Goal: Use online tool/utility: Utilize a website feature to perform a specific function

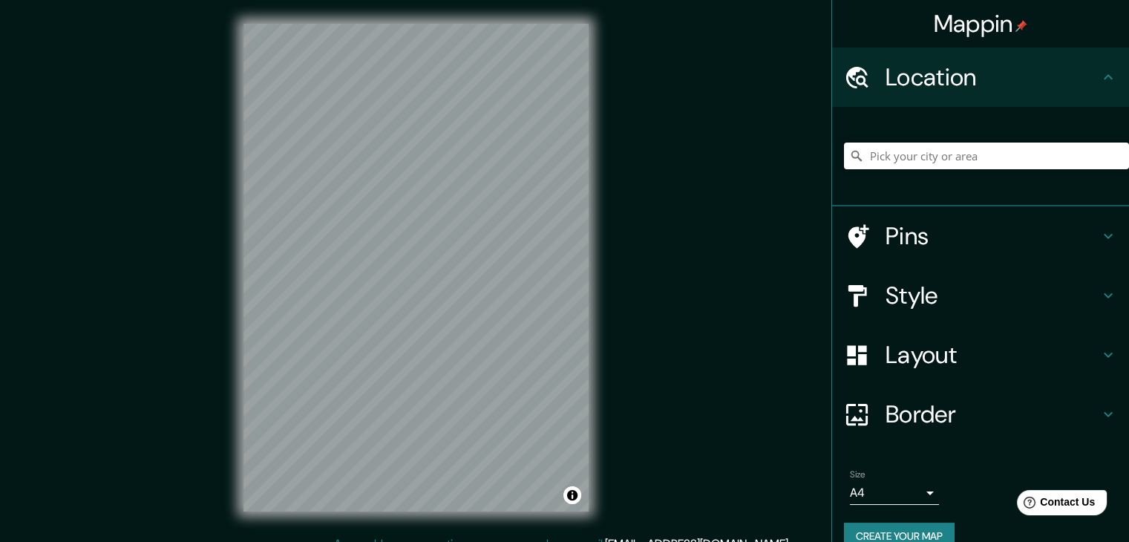
click at [994, 163] on input "Pick your city or area" at bounding box center [986, 155] width 285 height 27
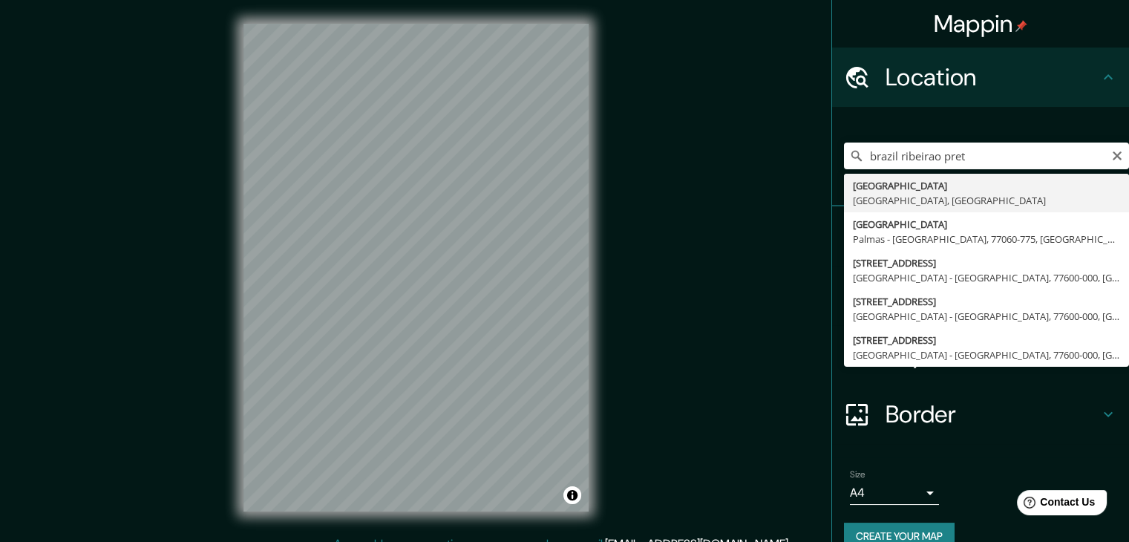
type input "[GEOGRAPHIC_DATA], [GEOGRAPHIC_DATA], [GEOGRAPHIC_DATA]"
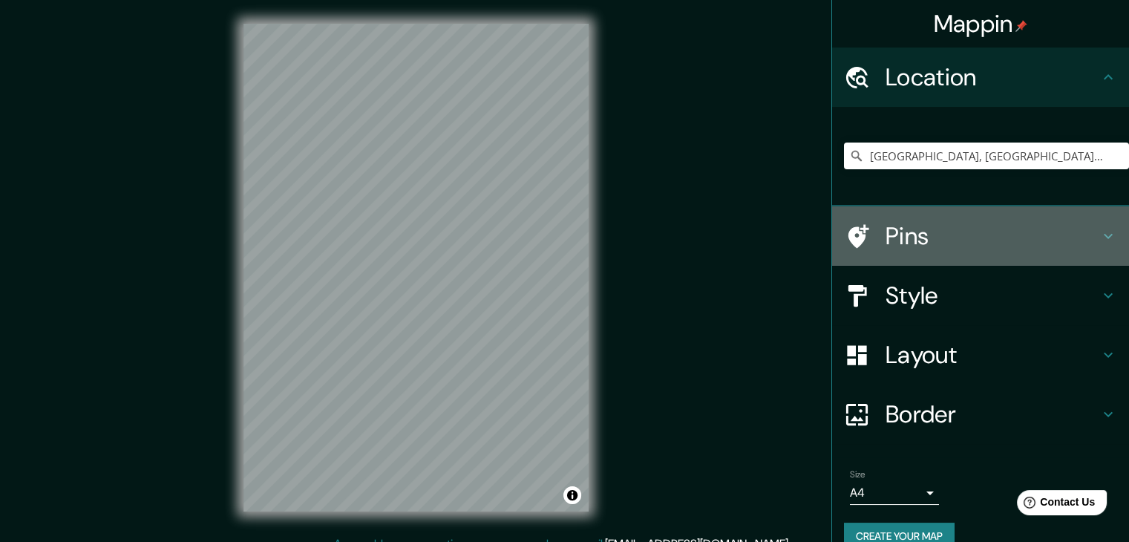
click at [955, 221] on h4 "Pins" at bounding box center [992, 236] width 214 height 30
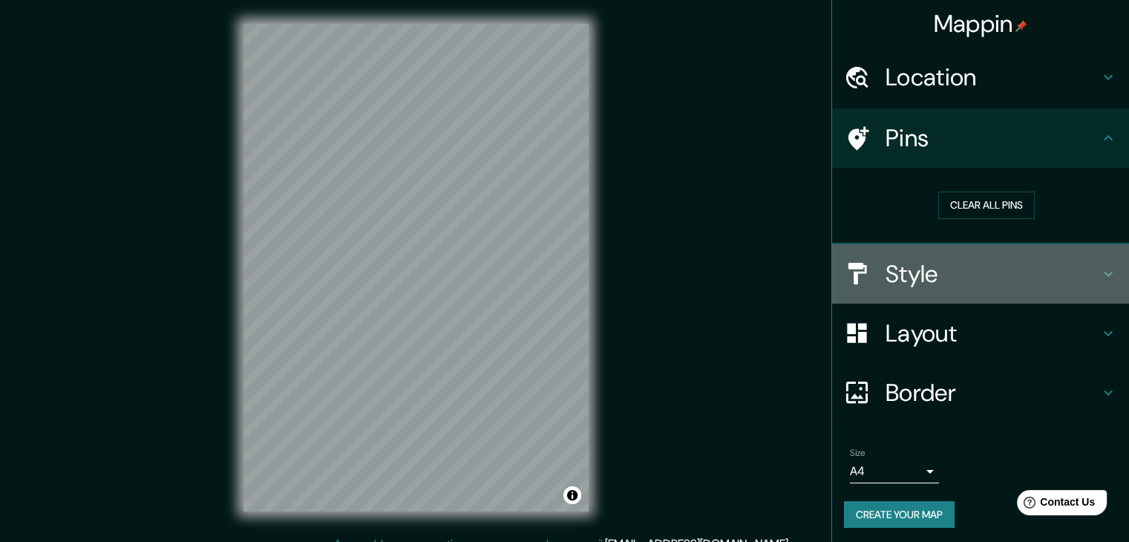
click at [953, 271] on h4 "Style" at bounding box center [992, 274] width 214 height 30
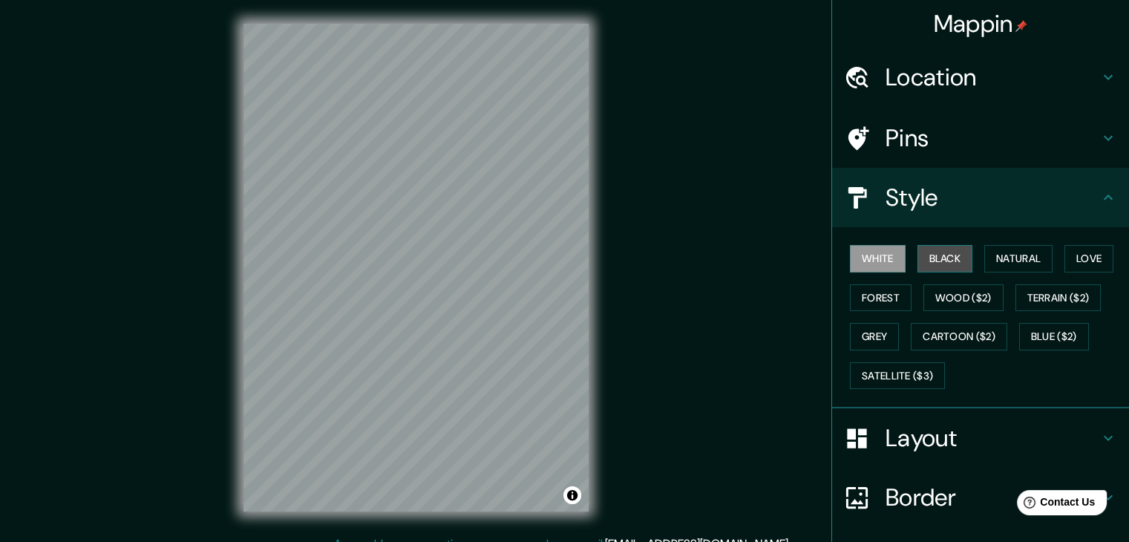
click at [942, 262] on button "Black" at bounding box center [945, 258] width 56 height 27
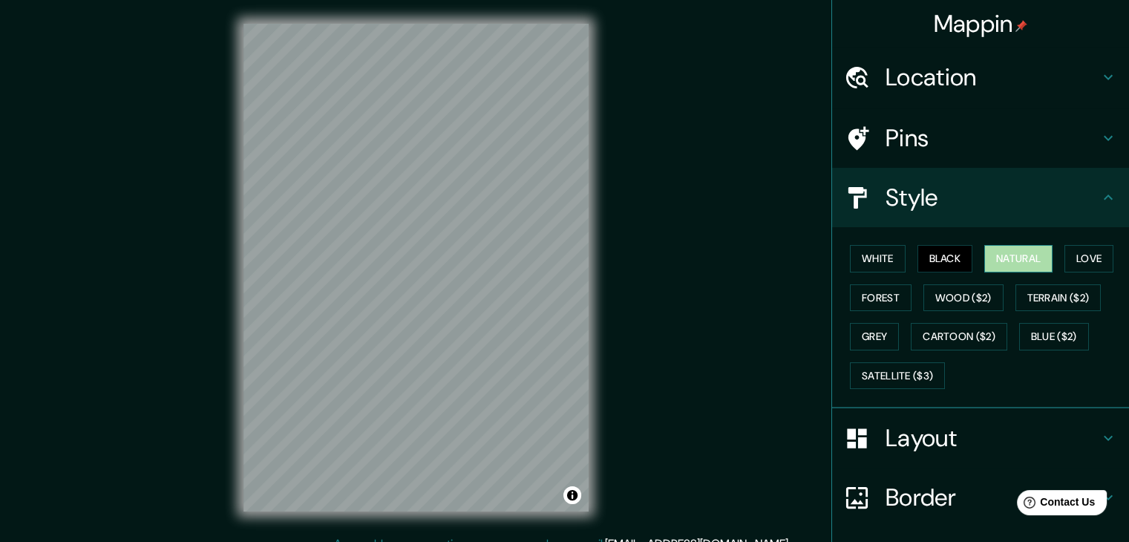
click at [994, 262] on button "Natural" at bounding box center [1018, 258] width 68 height 27
click at [1069, 258] on button "Love" at bounding box center [1088, 258] width 49 height 27
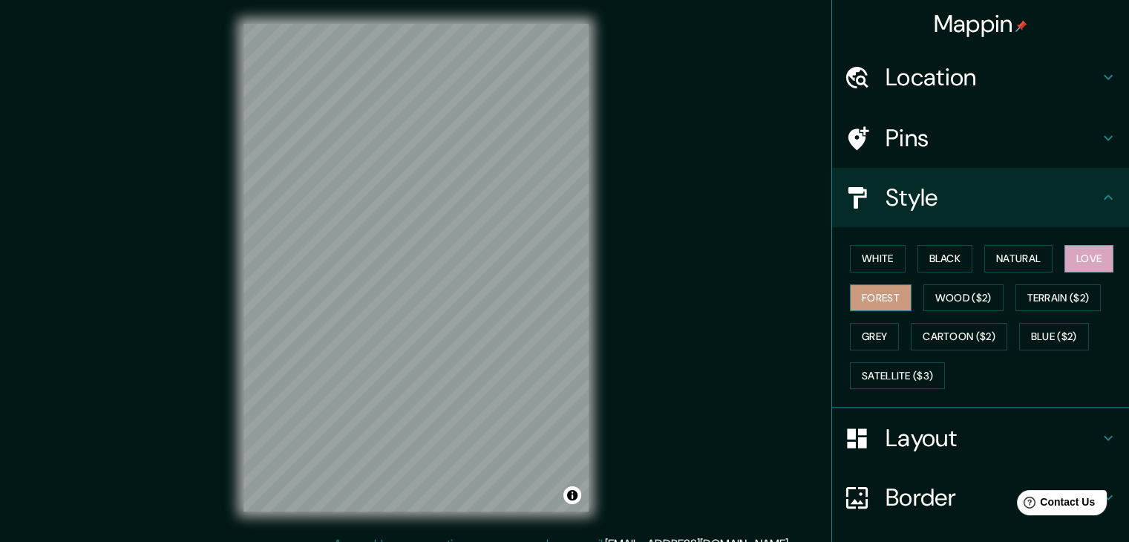
click at [856, 300] on button "Forest" at bounding box center [881, 297] width 62 height 27
click at [947, 300] on button "Wood ($2)" at bounding box center [963, 297] width 80 height 27
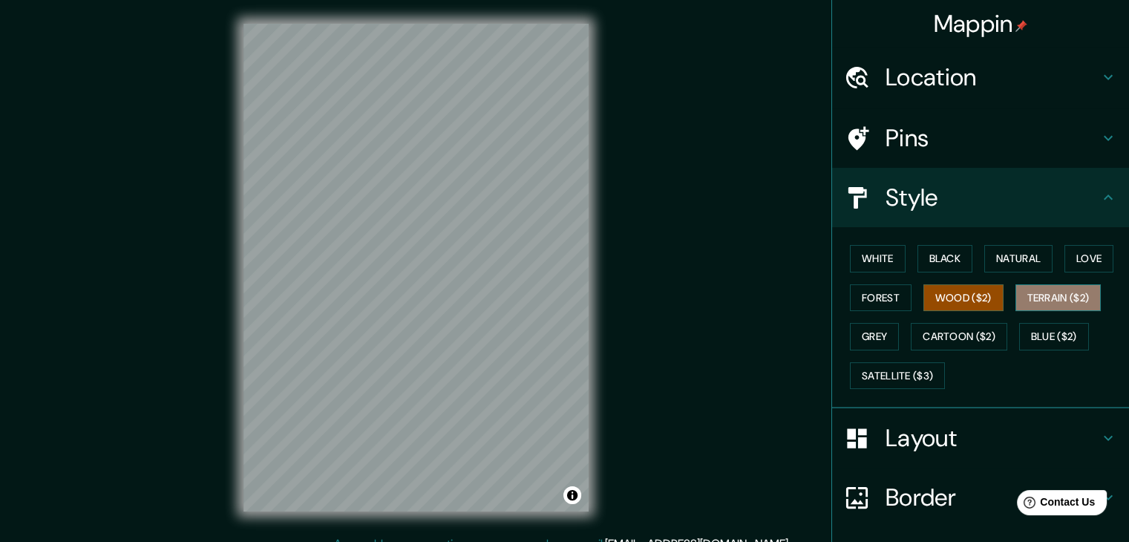
click at [1048, 292] on button "Terrain ($2)" at bounding box center [1058, 297] width 86 height 27
click at [968, 301] on button "Wood ($2)" at bounding box center [963, 297] width 80 height 27
click at [873, 339] on button "Grey" at bounding box center [874, 336] width 49 height 27
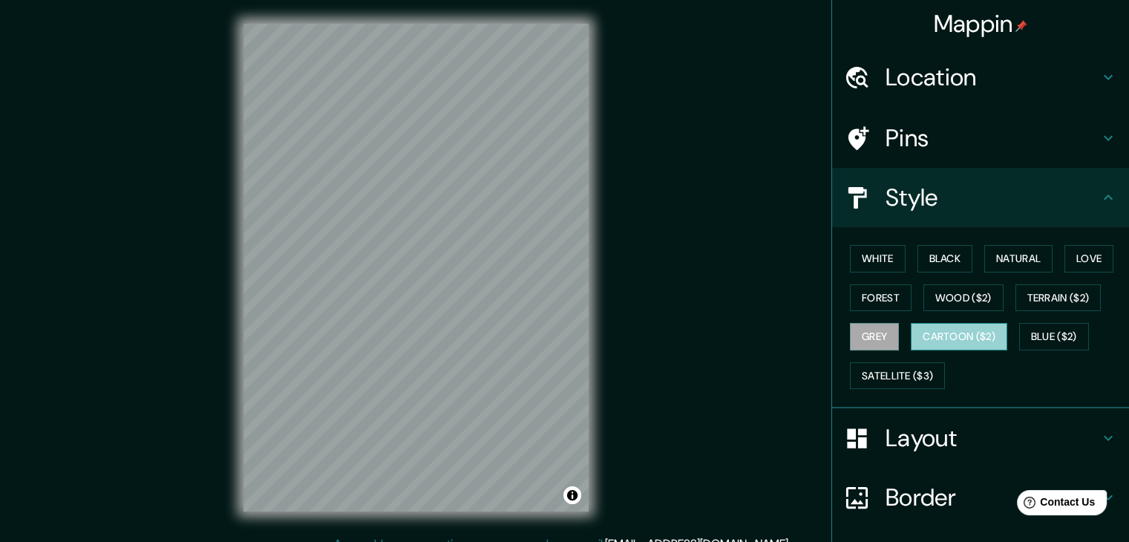
click at [948, 336] on button "Cartoon ($2)" at bounding box center [958, 336] width 96 height 27
click at [1054, 326] on button "Blue ($2)" at bounding box center [1054, 336] width 70 height 27
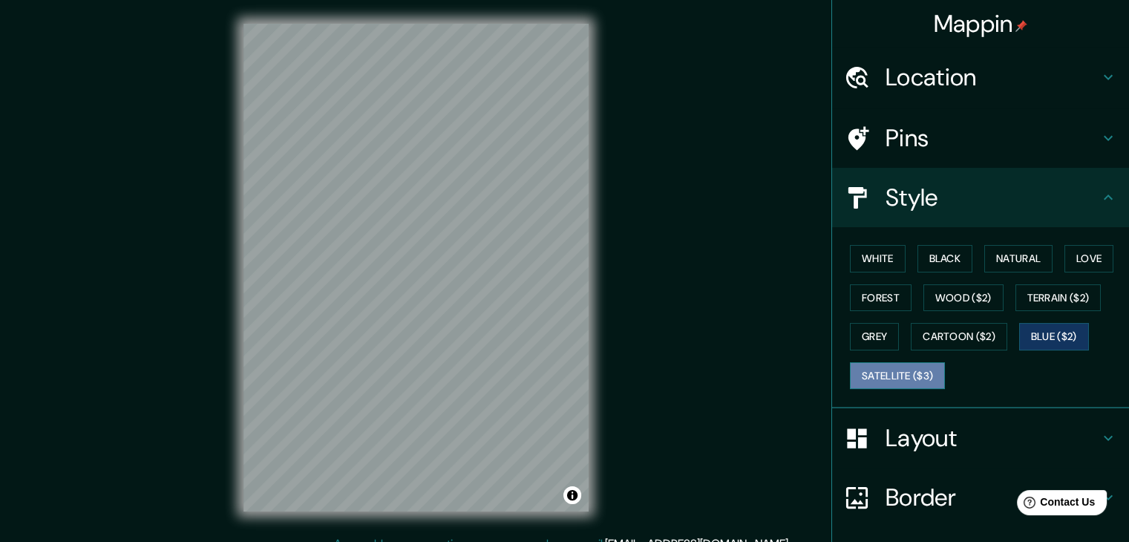
click at [904, 371] on button "Satellite ($3)" at bounding box center [897, 375] width 95 height 27
click at [938, 253] on button "Black" at bounding box center [945, 258] width 56 height 27
